Goal: Find specific page/section

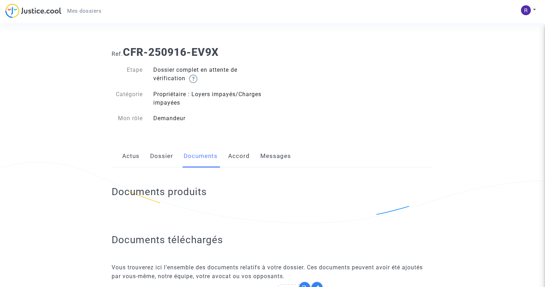
click at [235, 159] on link "Accord" at bounding box center [239, 156] width 22 height 23
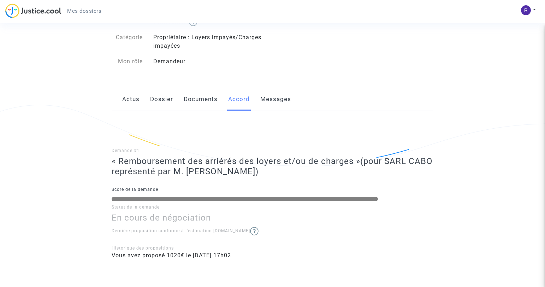
scroll to position [12, 0]
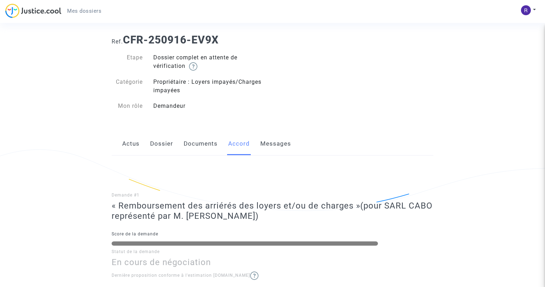
click at [278, 142] on link "Messages" at bounding box center [275, 143] width 31 height 23
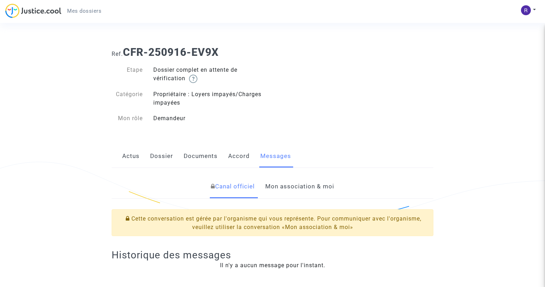
click at [130, 154] on link "Actus" at bounding box center [130, 156] width 17 height 23
